Goal: Transaction & Acquisition: Purchase product/service

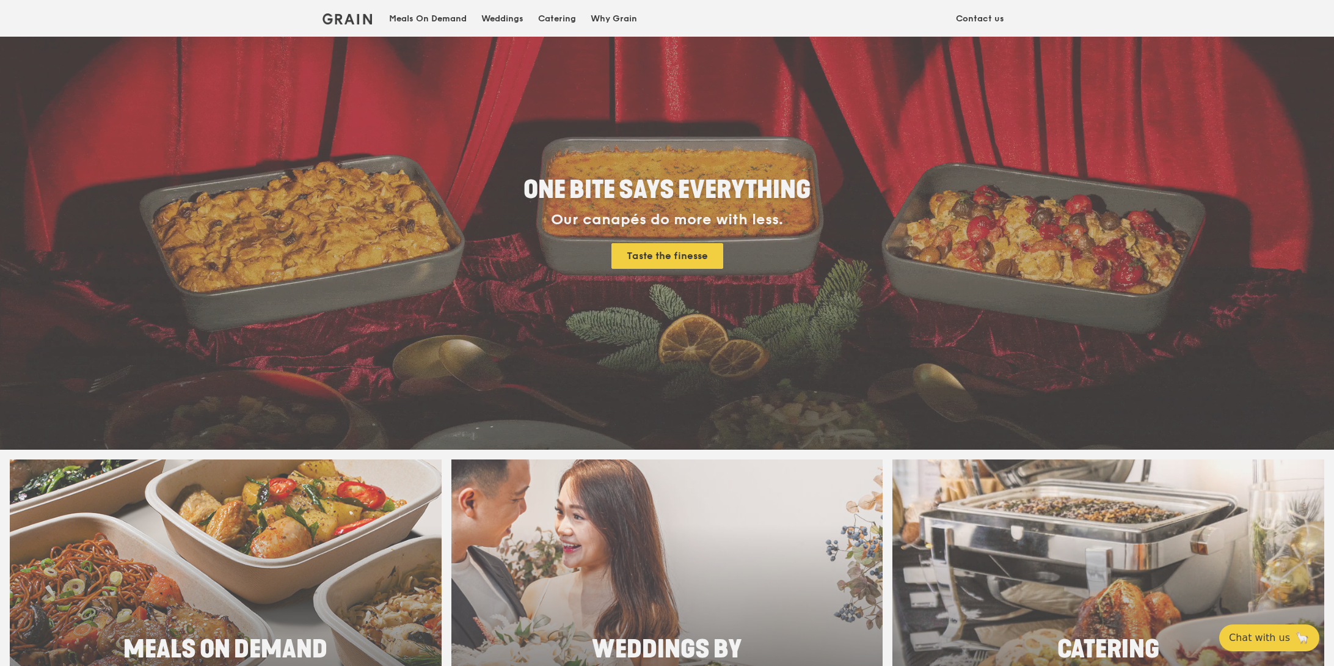
scroll to position [122, 0]
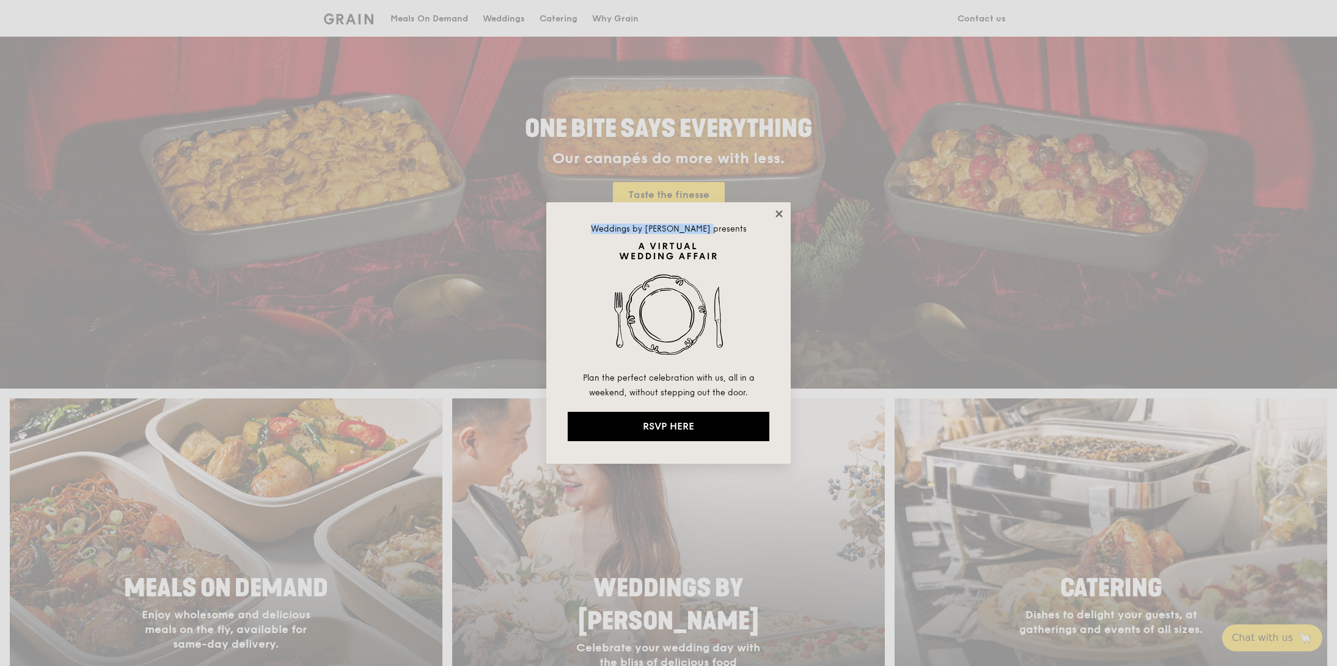
click at [780, 209] on div "Weddings by [PERSON_NAME] presents Plan the perfect celebration with us, all in…" at bounding box center [668, 332] width 244 height 261
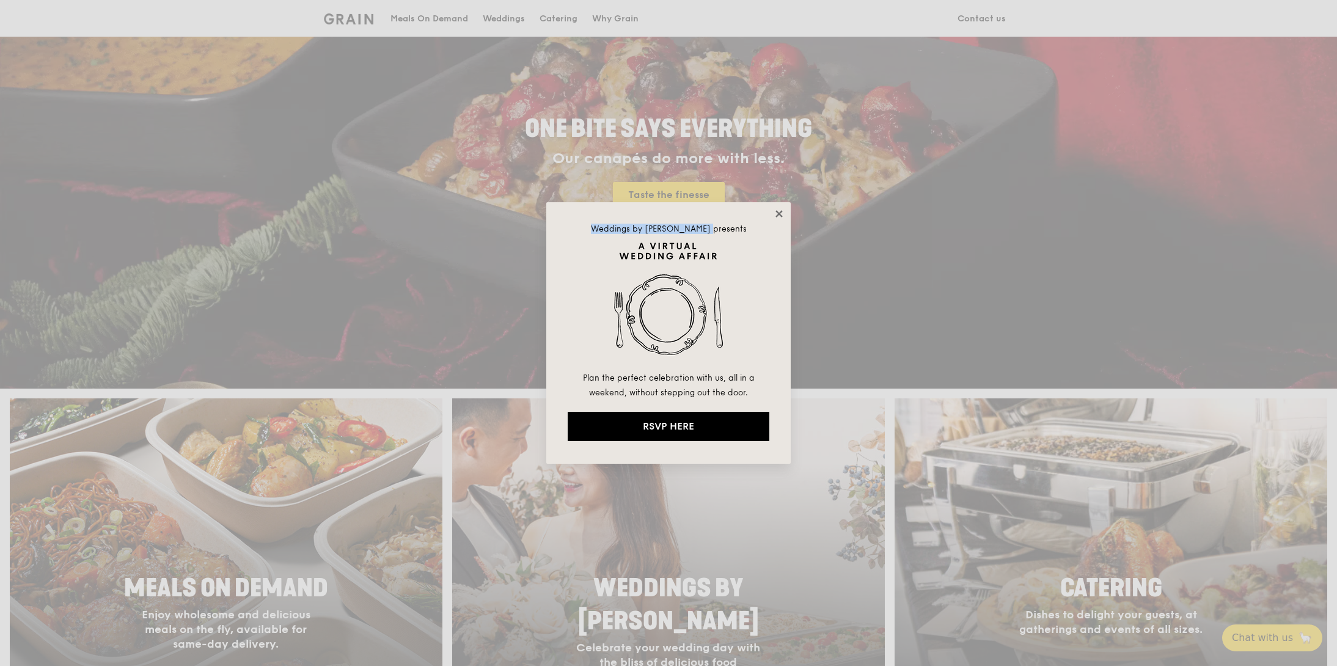
click at [780, 209] on icon at bounding box center [778, 213] width 11 height 11
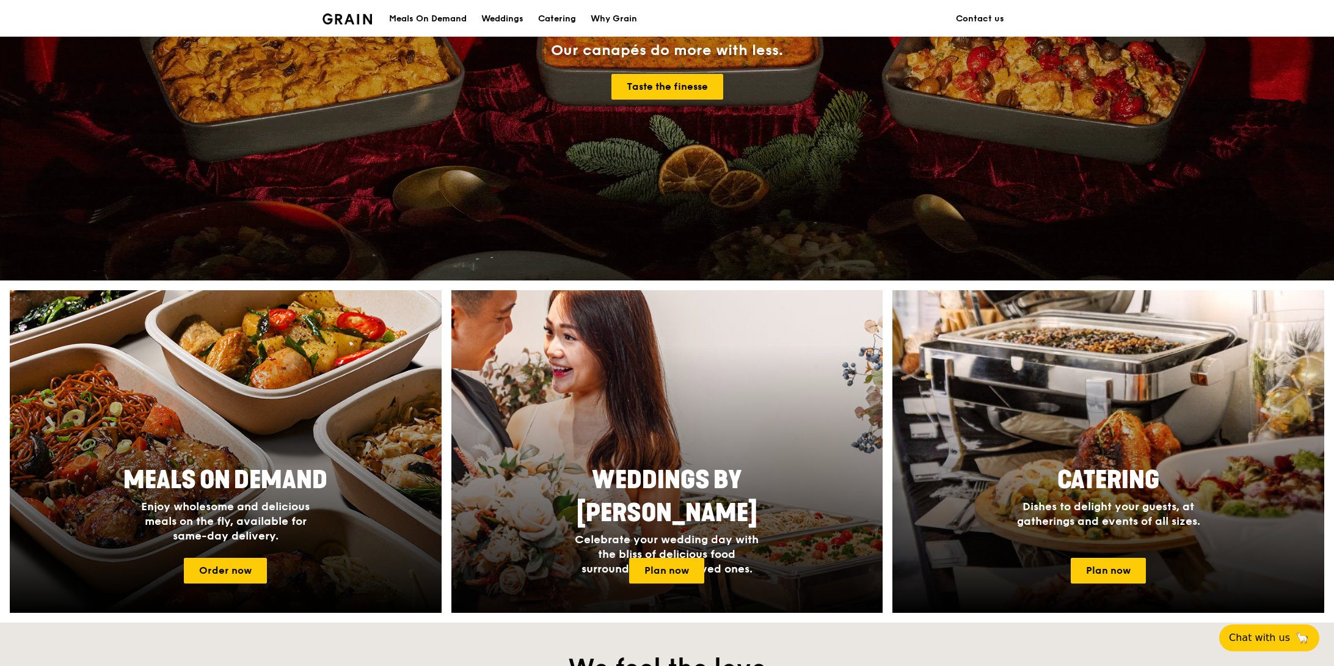
scroll to position [305, 0]
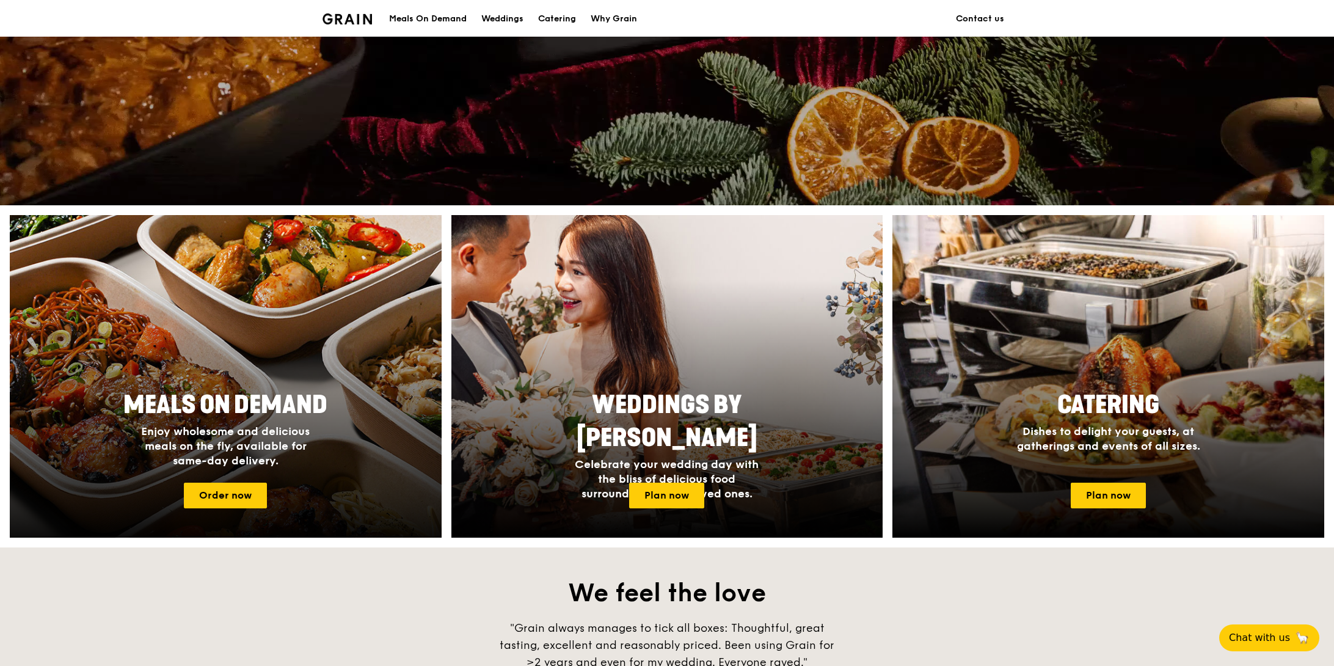
click at [279, 338] on div at bounding box center [225, 376] width 475 height 355
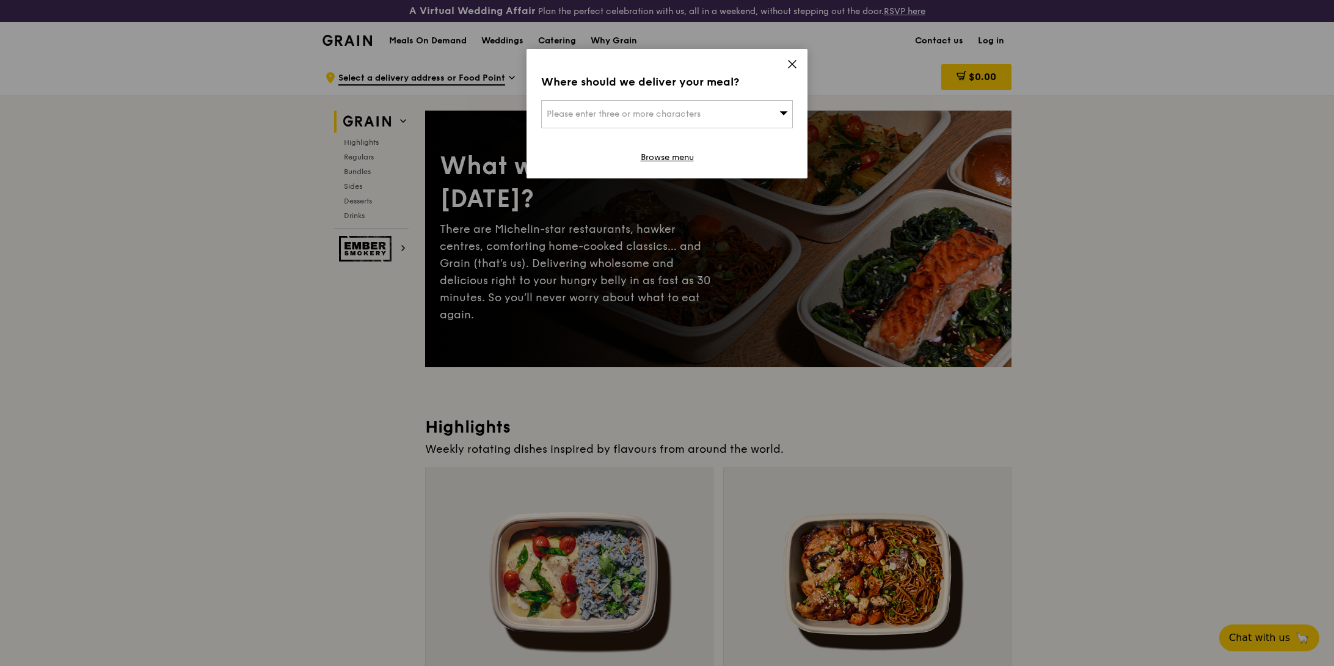
click at [794, 60] on icon at bounding box center [792, 64] width 11 height 11
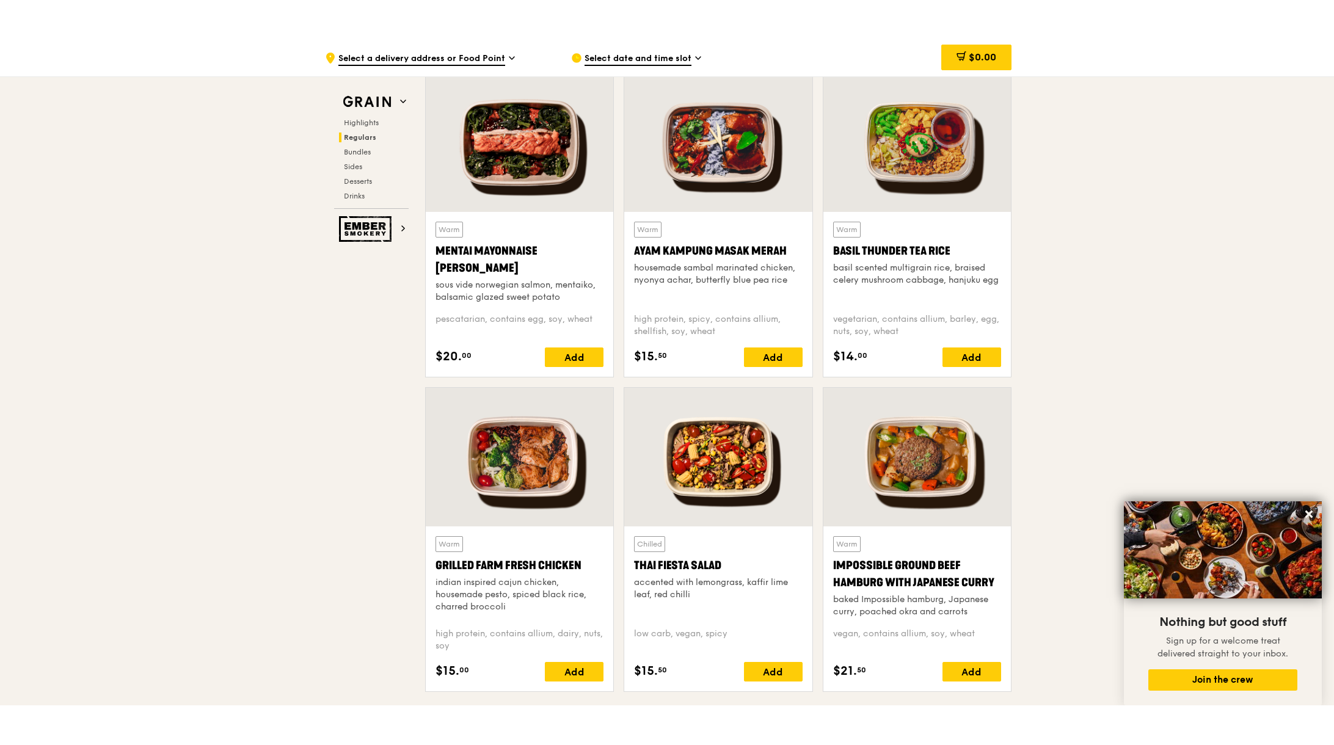
scroll to position [1100, 0]
